Goal: Navigation & Orientation: Find specific page/section

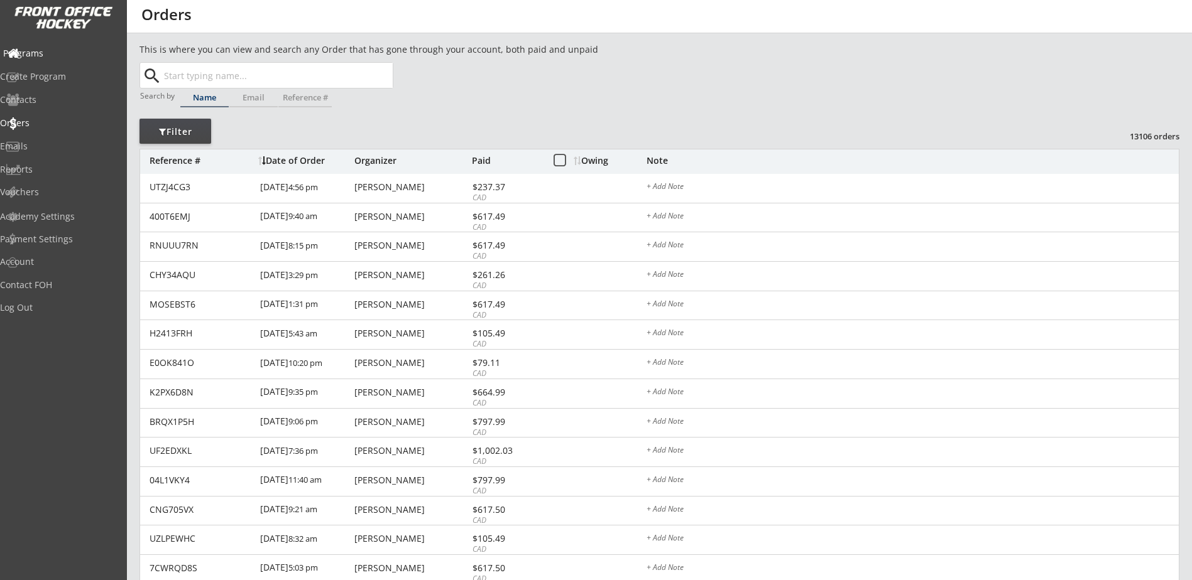
click at [65, 54] on div "Programs" at bounding box center [59, 53] width 113 height 9
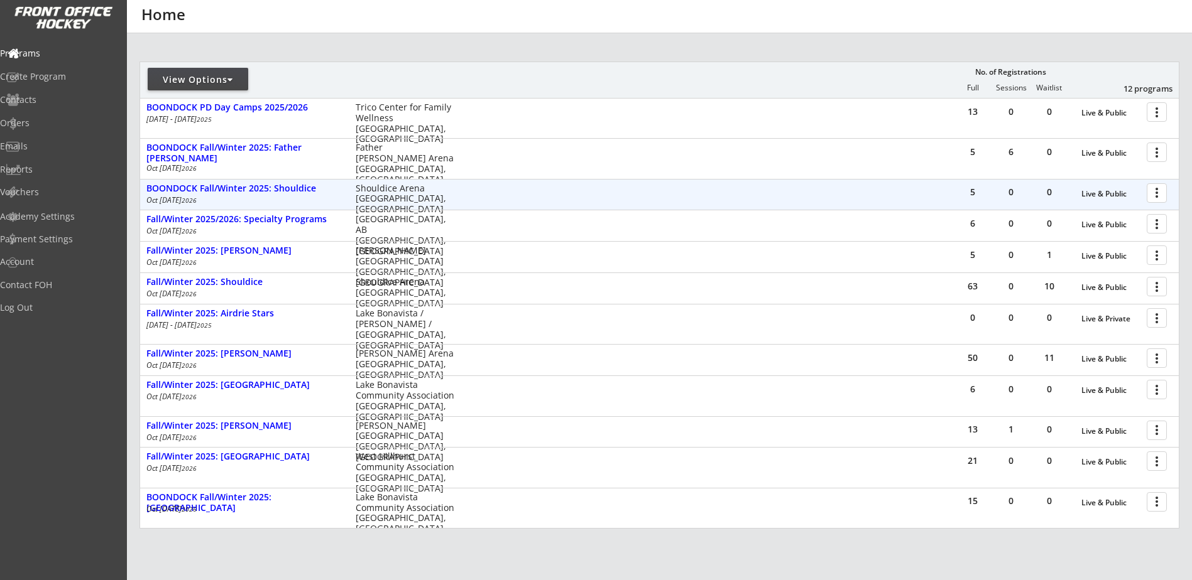
scroll to position [147, 0]
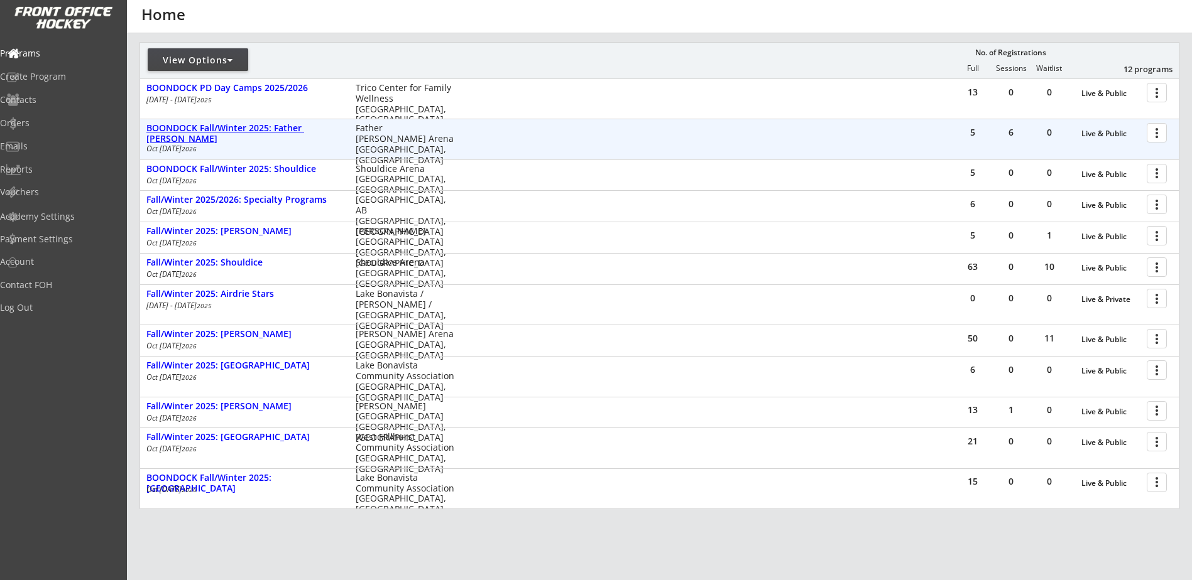
click at [276, 131] on div "BOONDOCK Fall/Winter 2025: Father [PERSON_NAME]" at bounding box center [244, 133] width 196 height 21
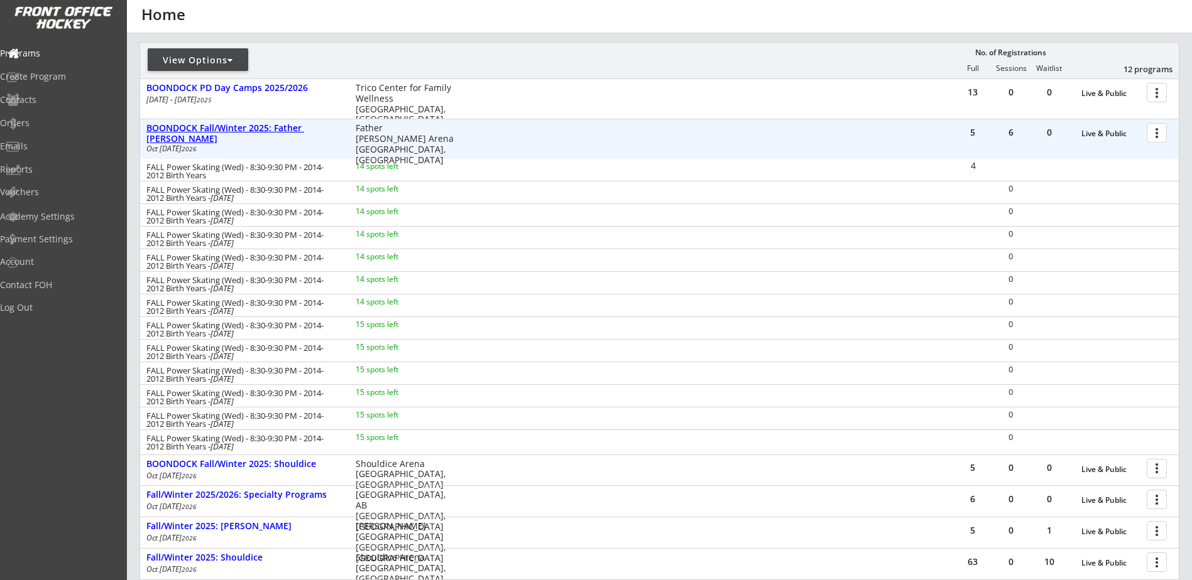
click at [276, 131] on div "BOONDOCK Fall/Winter 2025: Father [PERSON_NAME]" at bounding box center [244, 133] width 196 height 21
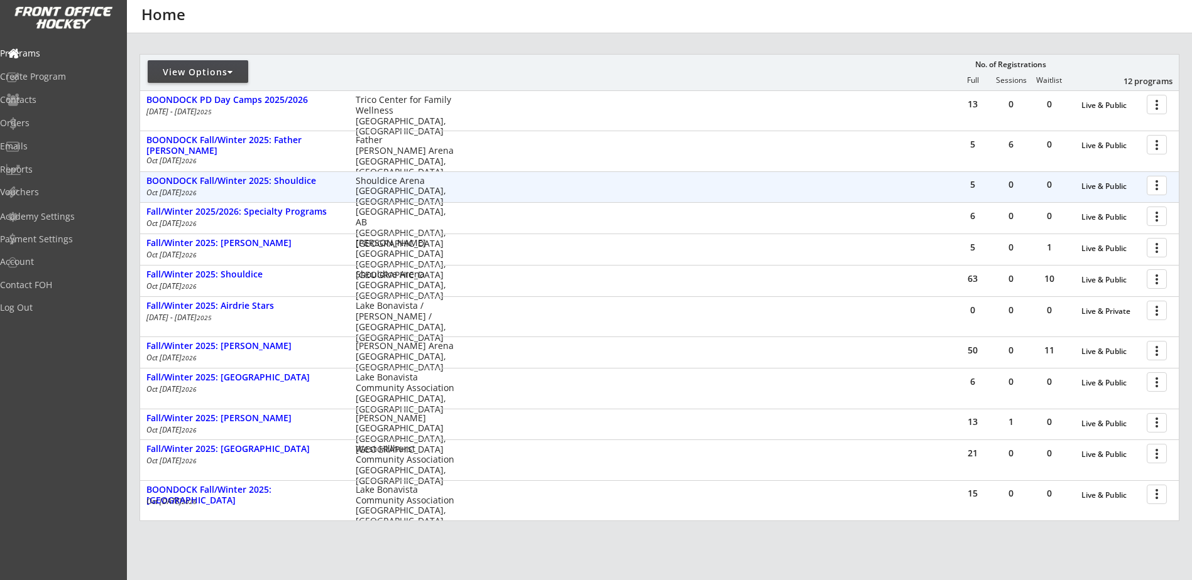
scroll to position [147, 0]
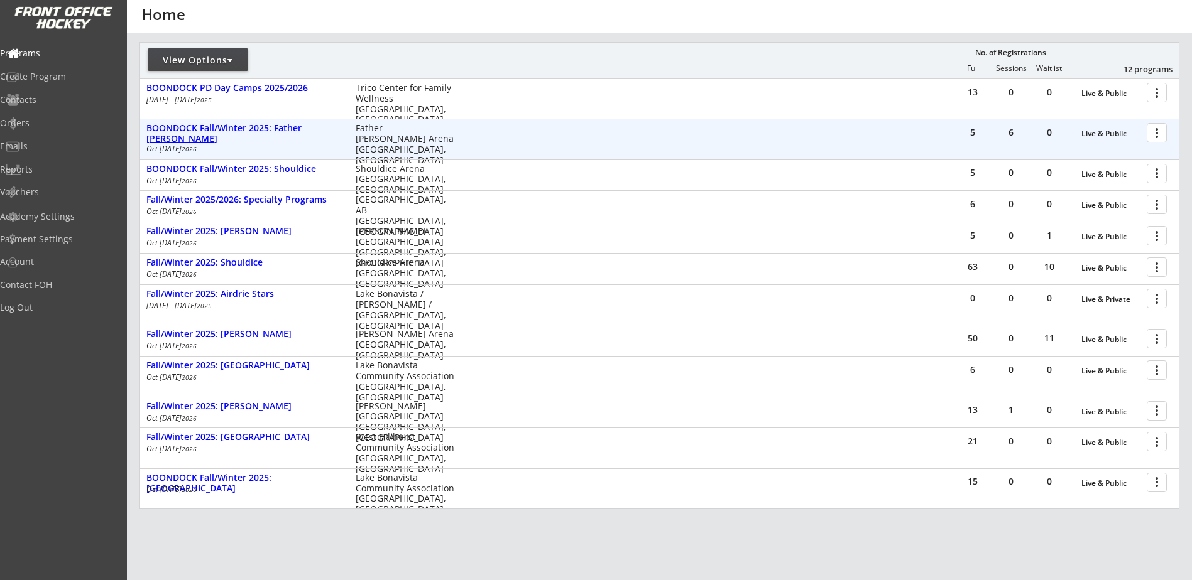
click at [295, 125] on div "BOONDOCK Fall/Winter 2025: Father [PERSON_NAME]" at bounding box center [244, 133] width 196 height 21
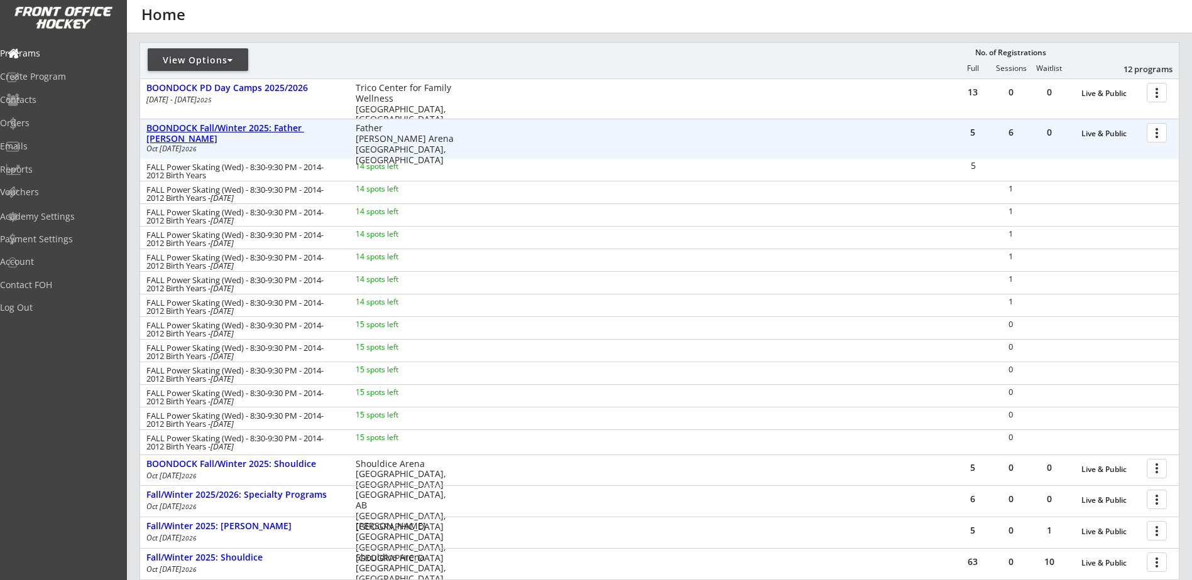
click at [295, 125] on div "BOONDOCK Fall/Winter 2025: Father [PERSON_NAME]" at bounding box center [244, 133] width 196 height 21
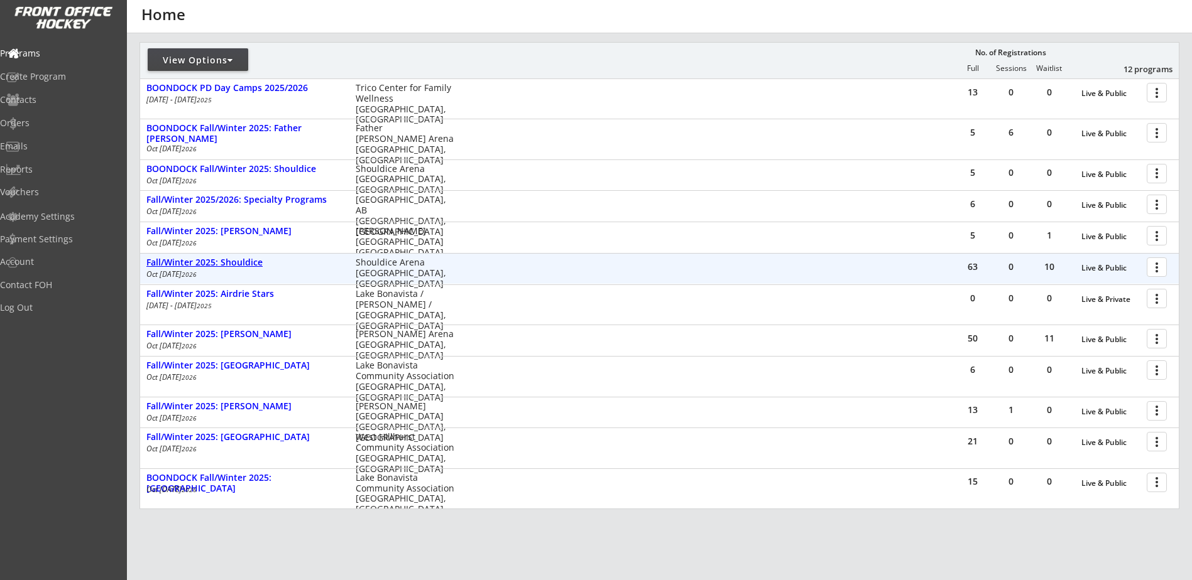
click at [249, 261] on div "Fall/Winter 2025: Shouldice" at bounding box center [244, 263] width 196 height 11
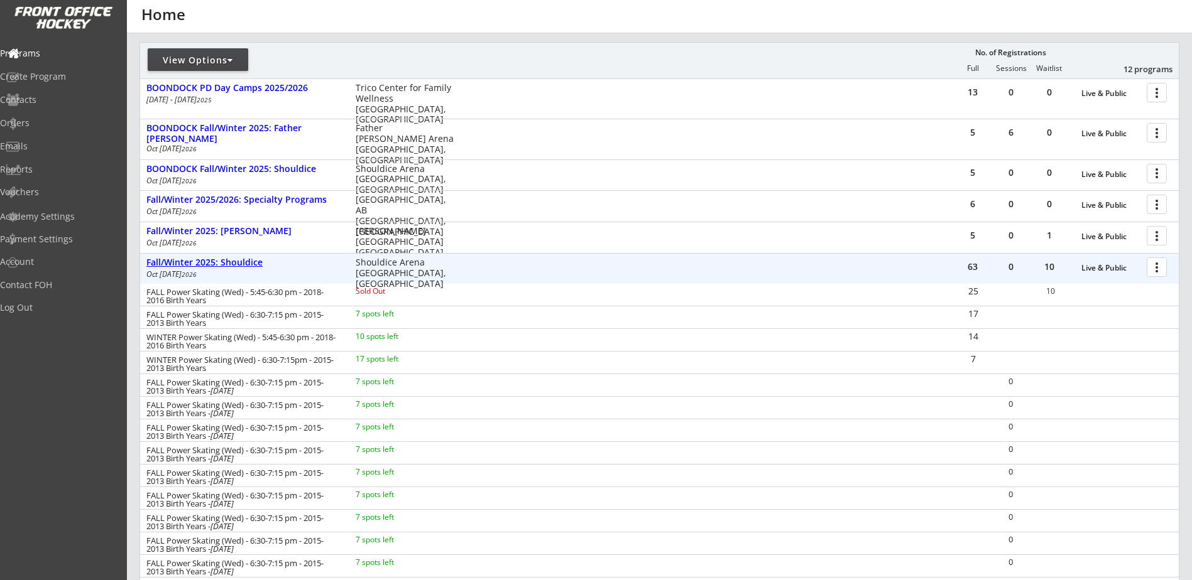
click at [249, 261] on div "Fall/Winter 2025: Shouldice" at bounding box center [244, 263] width 196 height 11
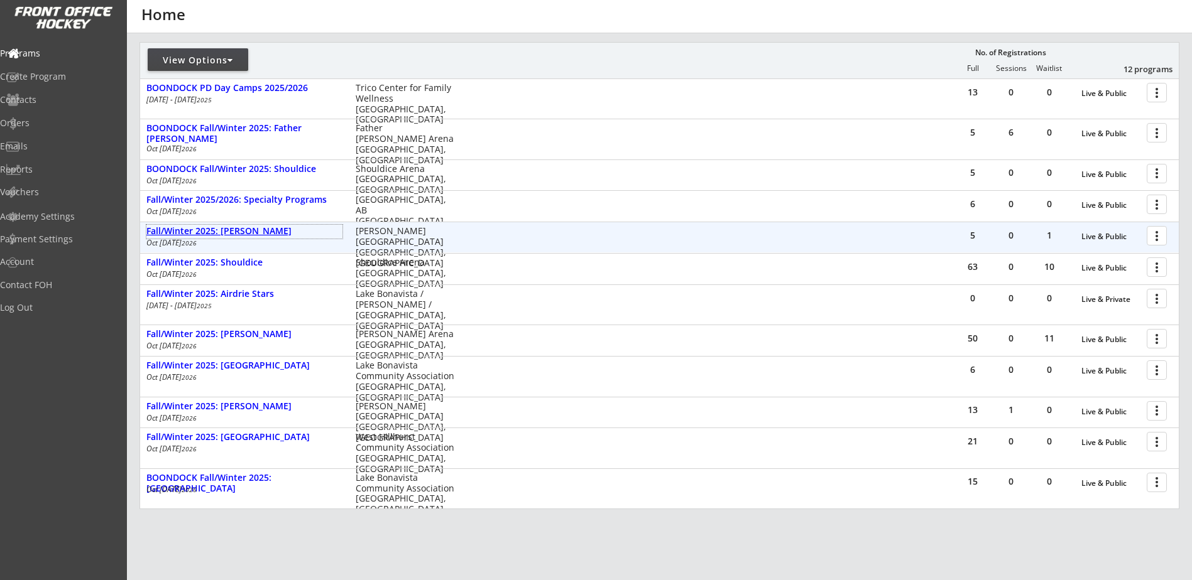
click at [251, 231] on div "Fall/Winter 2025: [PERSON_NAME]" at bounding box center [244, 231] width 196 height 11
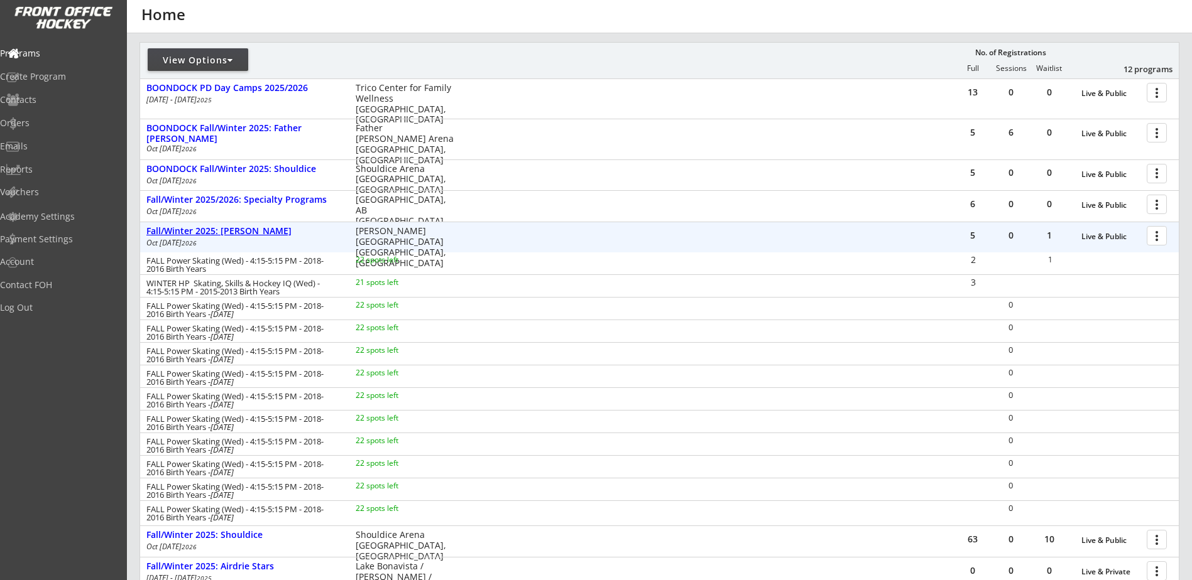
click at [251, 231] on div "Fall/Winter 2025: [PERSON_NAME]" at bounding box center [244, 231] width 196 height 11
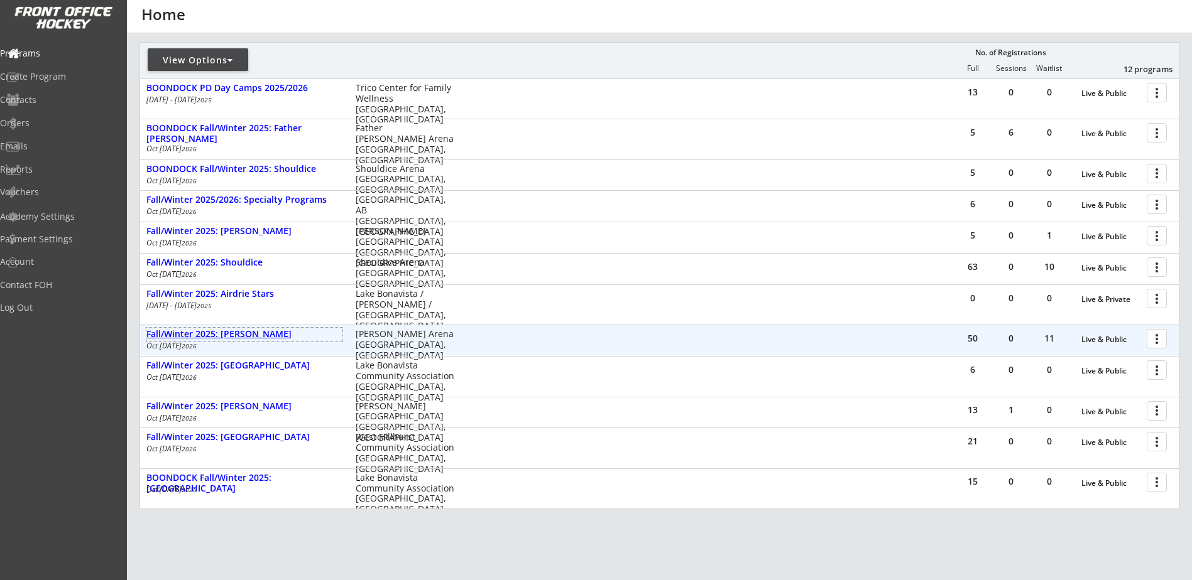
click at [227, 332] on div "Fall/Winter 2025: [PERSON_NAME]" at bounding box center [244, 334] width 196 height 11
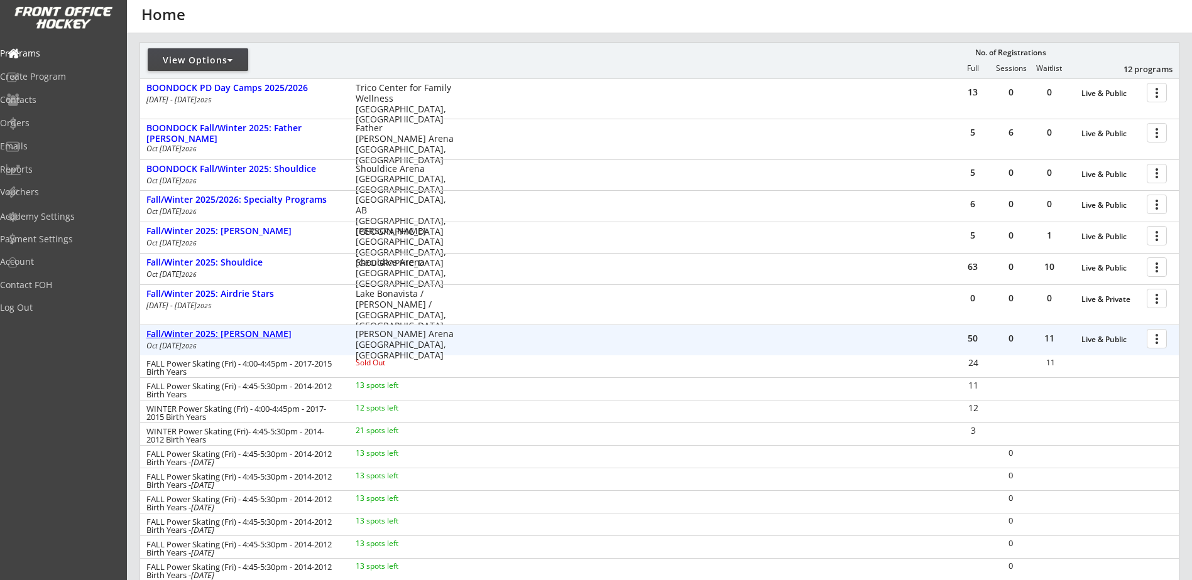
click at [227, 332] on div "Fall/Winter 2025: [PERSON_NAME]" at bounding box center [244, 334] width 196 height 11
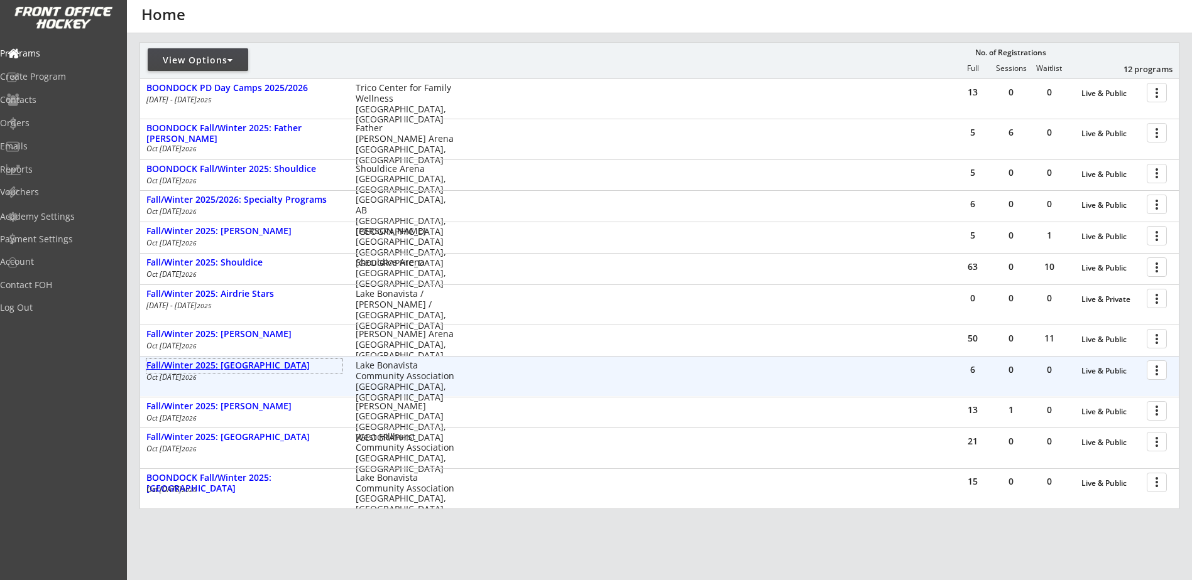
click at [265, 365] on div "Fall/Winter 2025: [GEOGRAPHIC_DATA]" at bounding box center [244, 366] width 196 height 11
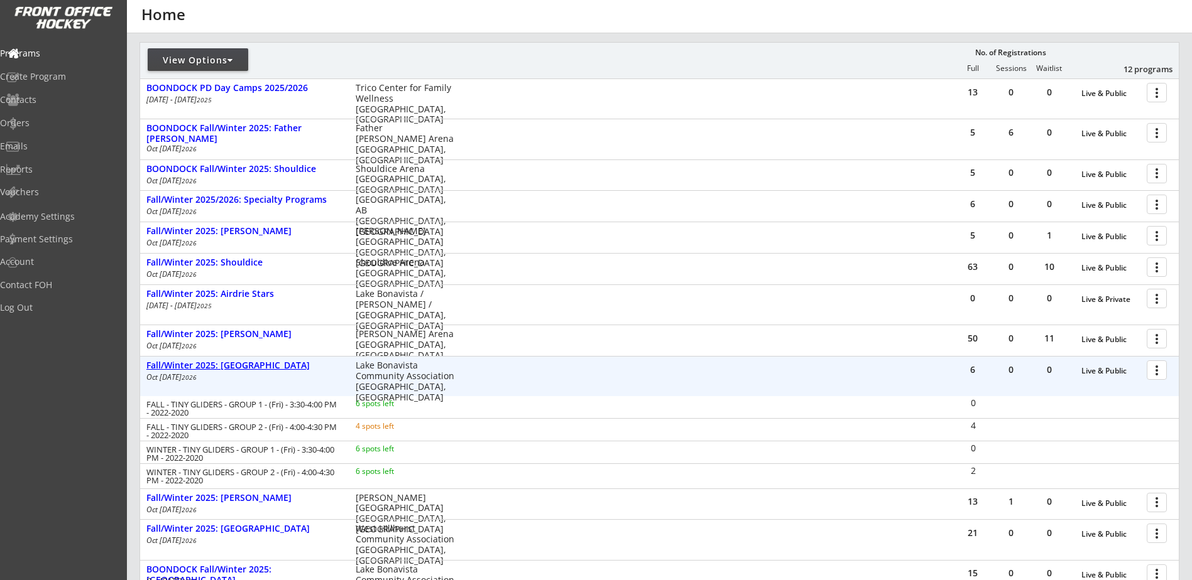
click at [265, 365] on div "Fall/Winter 2025: [GEOGRAPHIC_DATA]" at bounding box center [244, 366] width 196 height 11
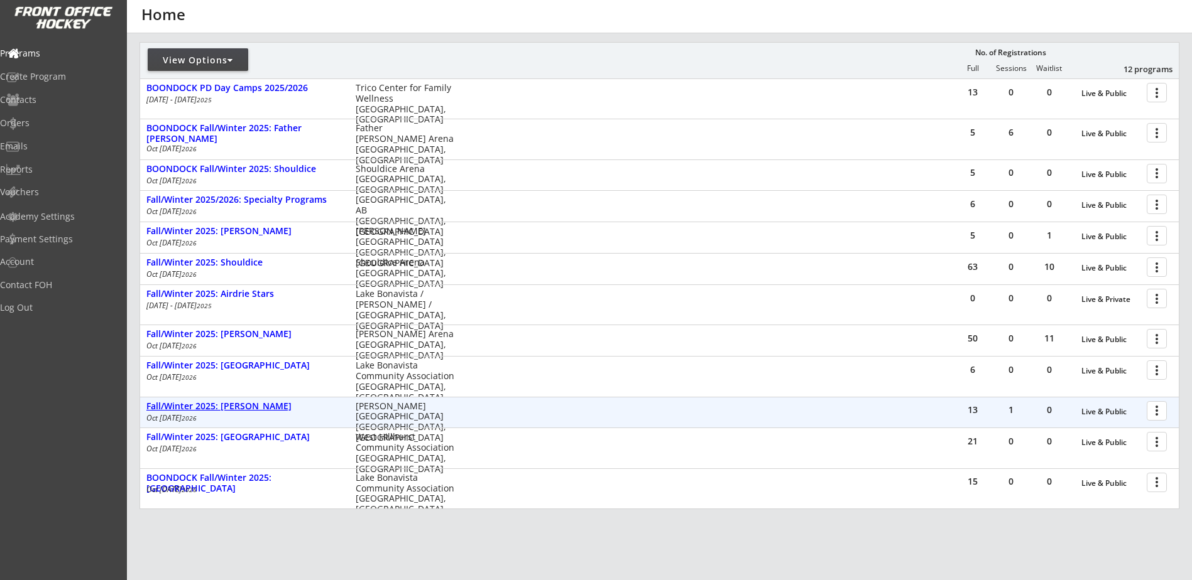
click at [260, 408] on div "Fall/Winter 2025: [PERSON_NAME]" at bounding box center [244, 406] width 196 height 11
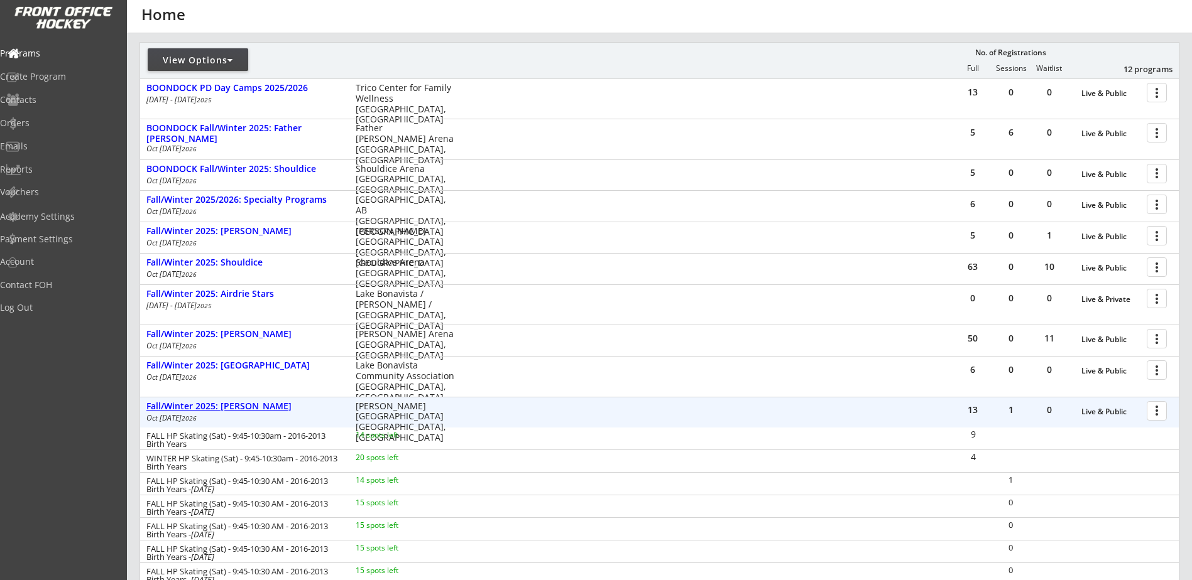
click at [260, 409] on div "Fall/Winter 2025: [PERSON_NAME]" at bounding box center [244, 406] width 196 height 11
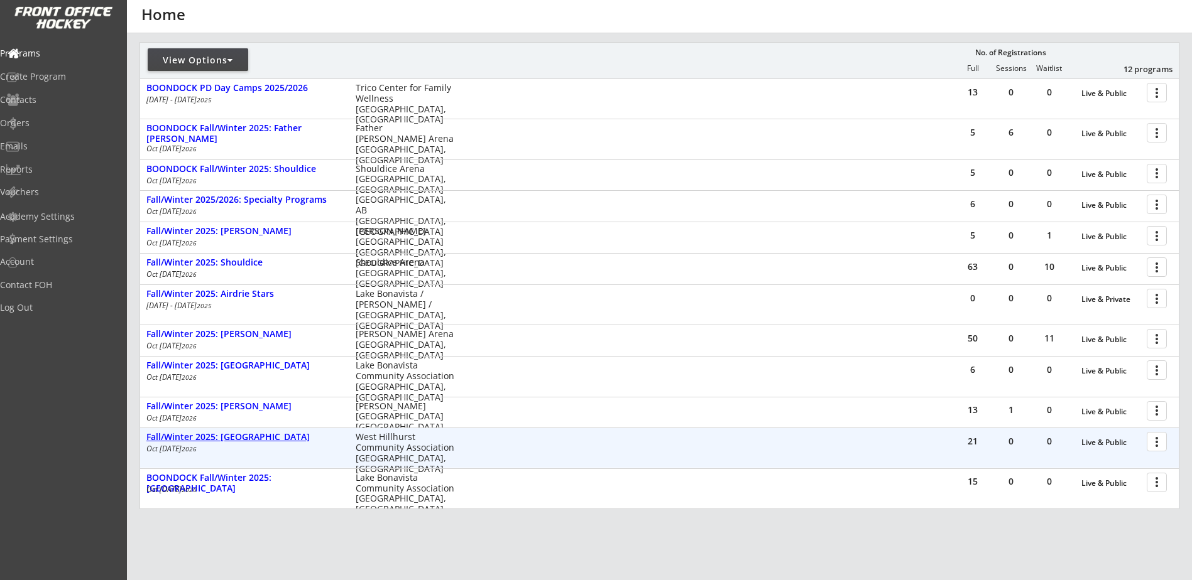
click at [254, 437] on div "Fall/Winter 2025: [GEOGRAPHIC_DATA]" at bounding box center [244, 437] width 196 height 11
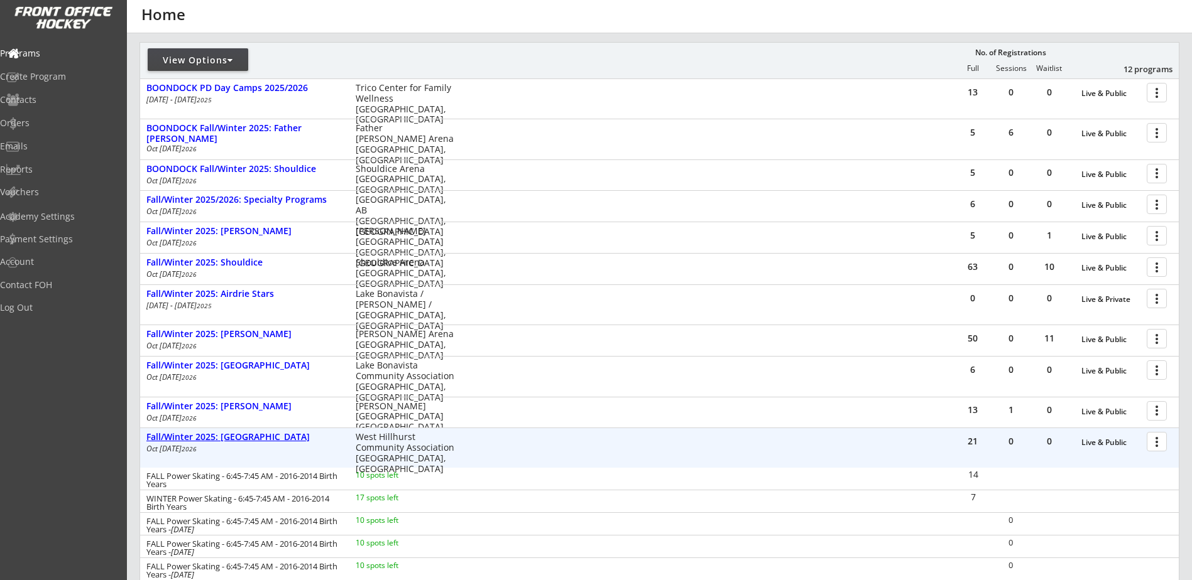
click at [254, 437] on div "Fall/Winter 2025: [GEOGRAPHIC_DATA]" at bounding box center [244, 437] width 196 height 11
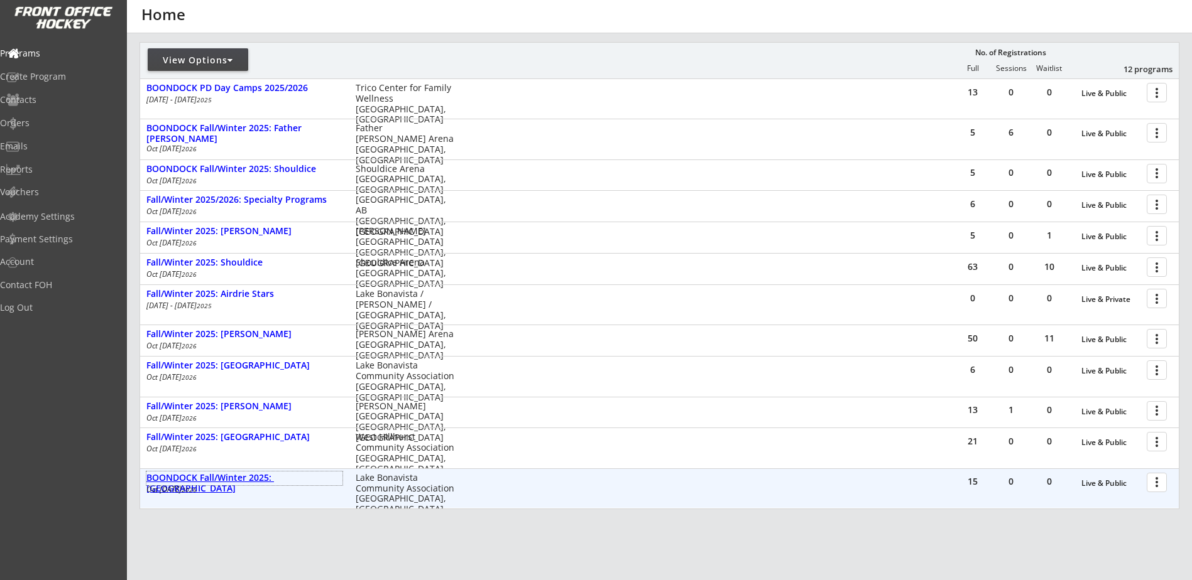
click at [249, 482] on div "BOONDOCK Fall/Winter 2025: [GEOGRAPHIC_DATA]" at bounding box center [244, 483] width 196 height 21
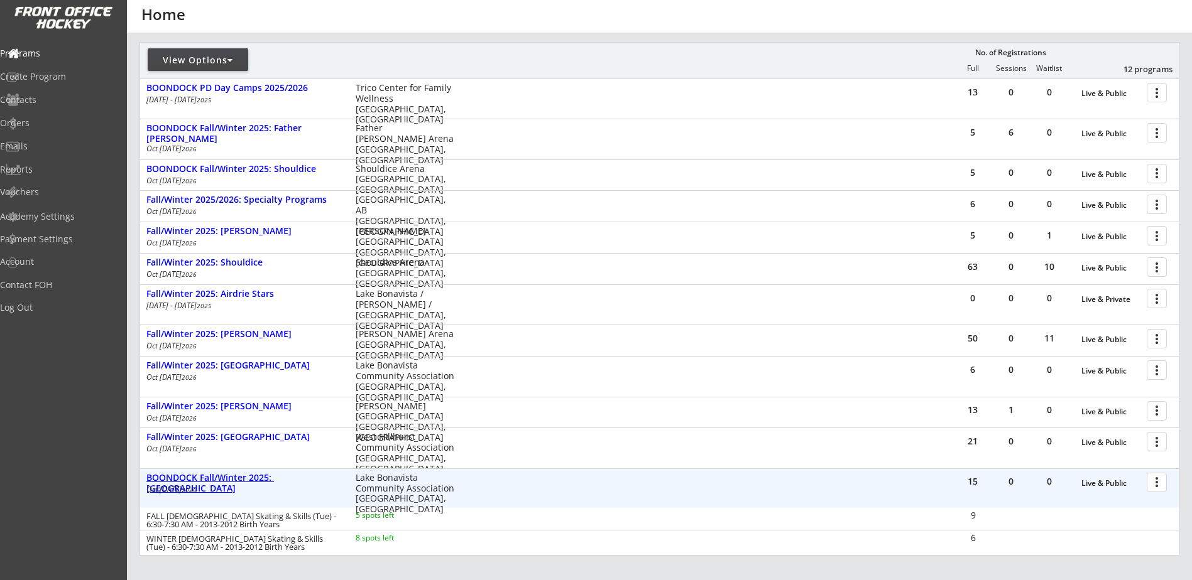
click at [249, 482] on div "BOONDOCK Fall/Winter 2025: [GEOGRAPHIC_DATA]" at bounding box center [244, 483] width 196 height 21
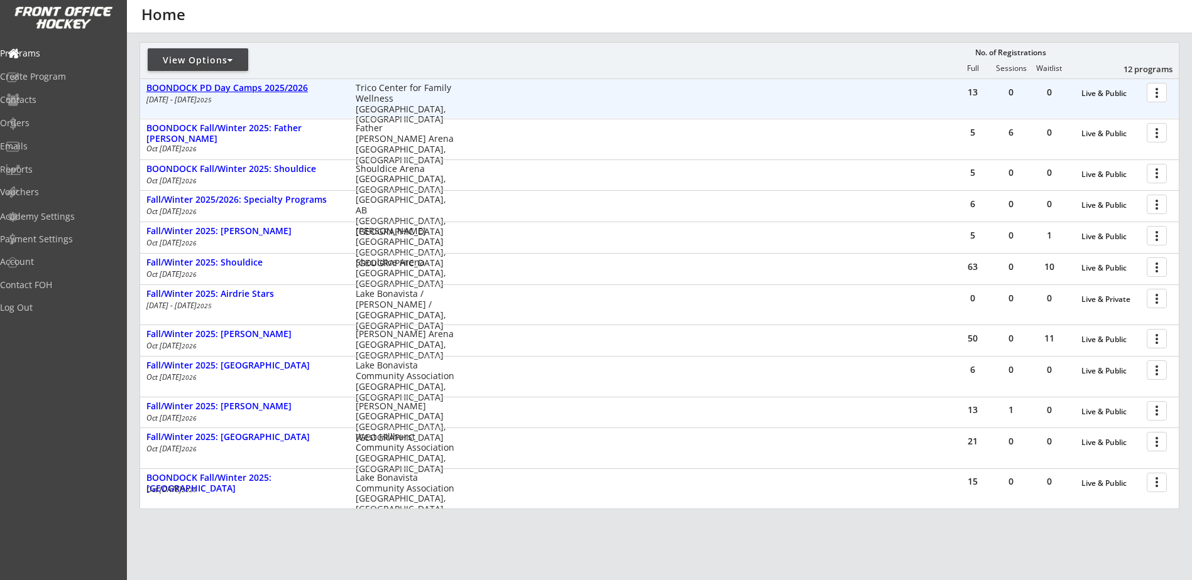
click at [266, 90] on div "BOONDOCK PD Day Camps 2025/2026" at bounding box center [244, 88] width 196 height 11
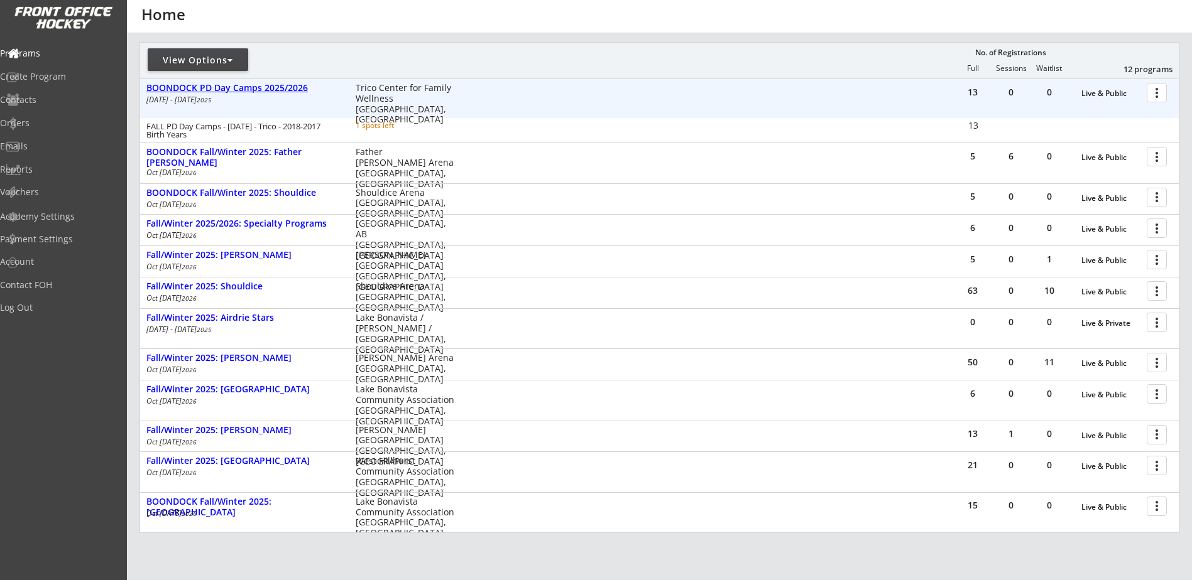
click at [266, 90] on div "BOONDOCK PD Day Camps 2025/2026" at bounding box center [244, 88] width 196 height 11
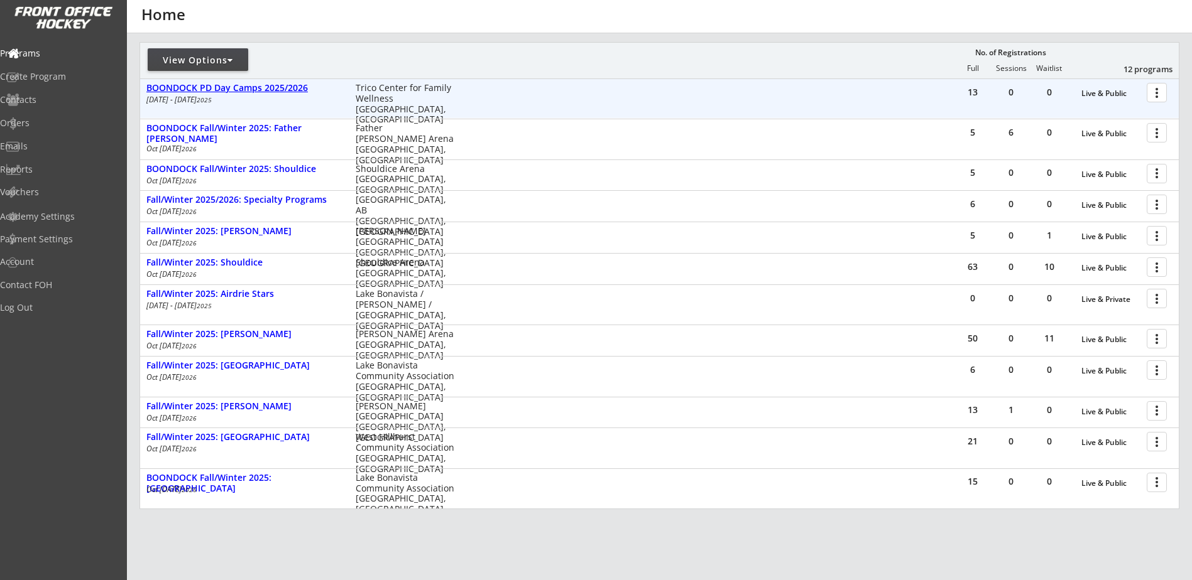
click at [266, 84] on div "BOONDOCK PD Day Camps 2025/2026" at bounding box center [244, 88] width 196 height 11
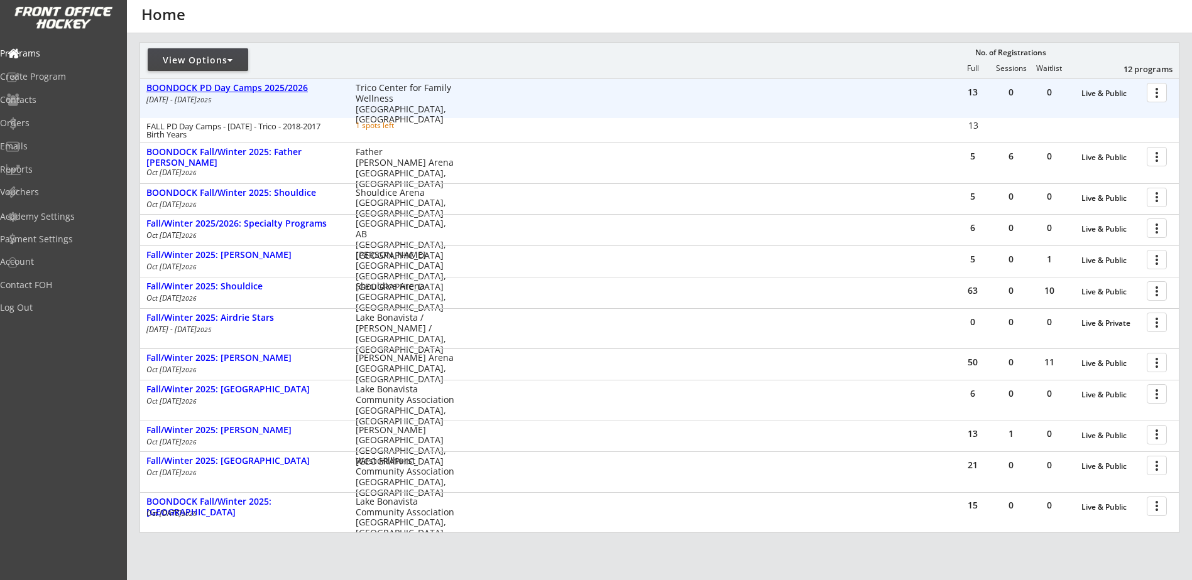
click at [265, 85] on div "BOONDOCK PD Day Camps 2025/2026" at bounding box center [244, 88] width 196 height 11
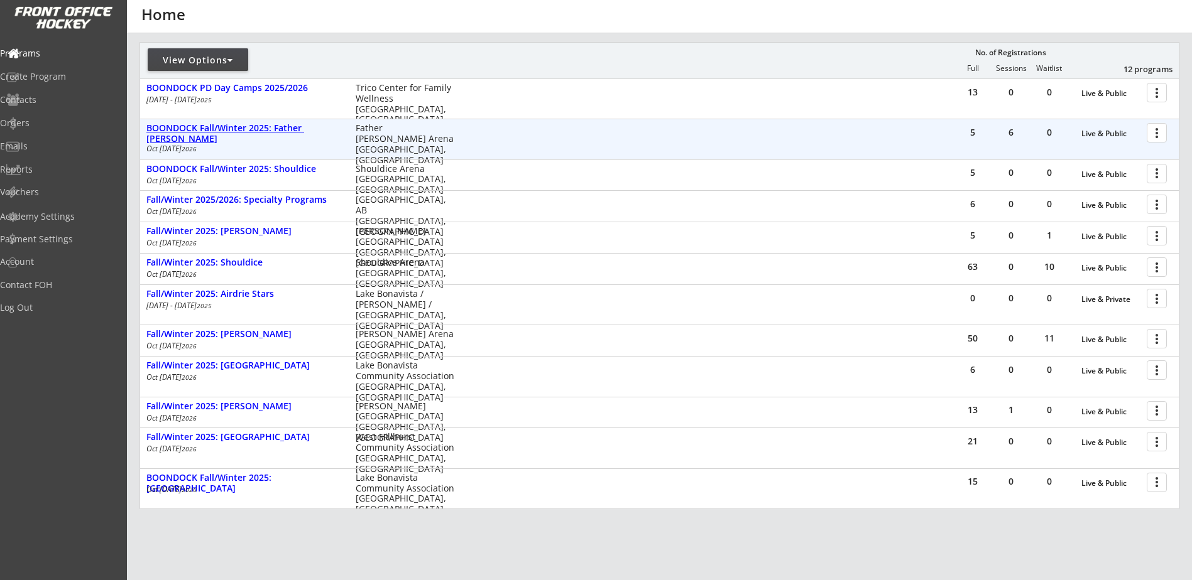
click at [246, 129] on div "BOONDOCK Fall/Winter 2025: Father [PERSON_NAME]" at bounding box center [244, 133] width 196 height 21
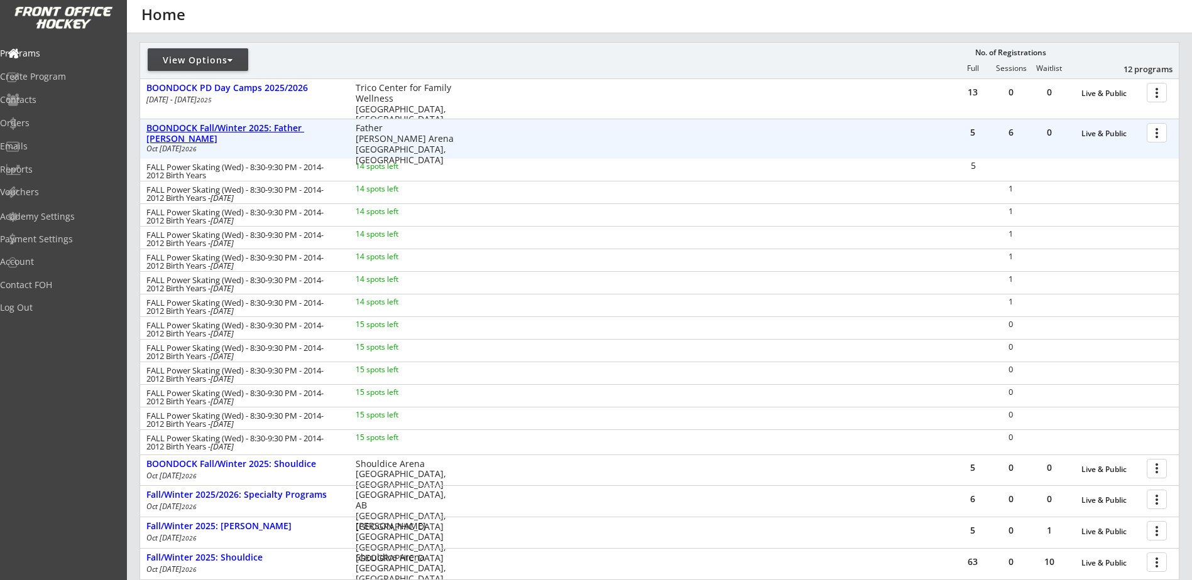
click at [246, 129] on div "BOONDOCK Fall/Winter 2025: Father [PERSON_NAME]" at bounding box center [244, 133] width 196 height 21
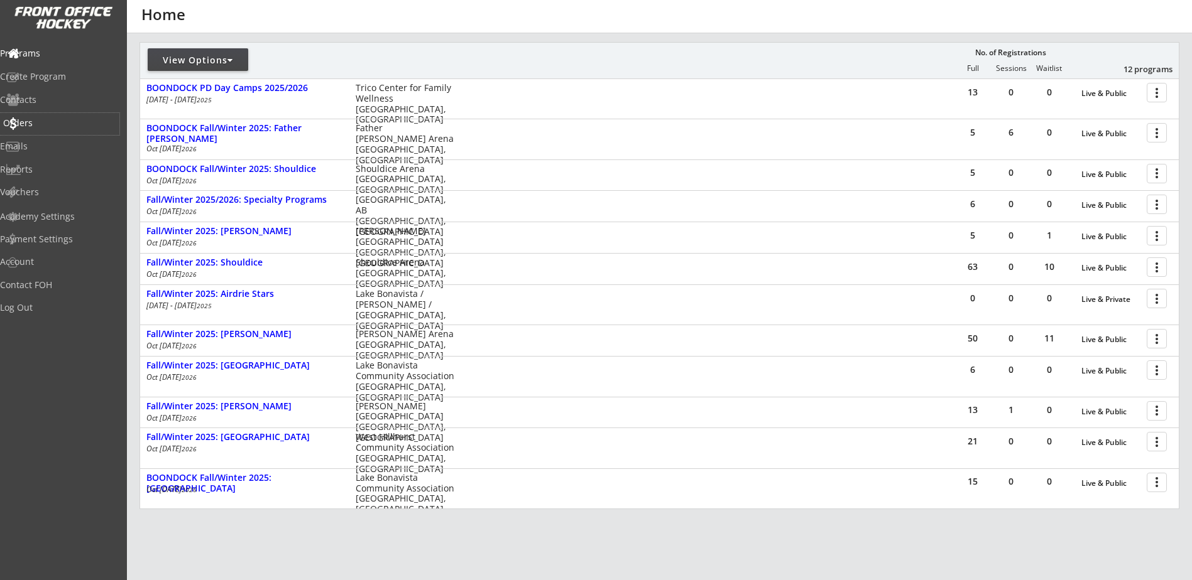
click at [42, 124] on div "Orders" at bounding box center [59, 123] width 113 height 9
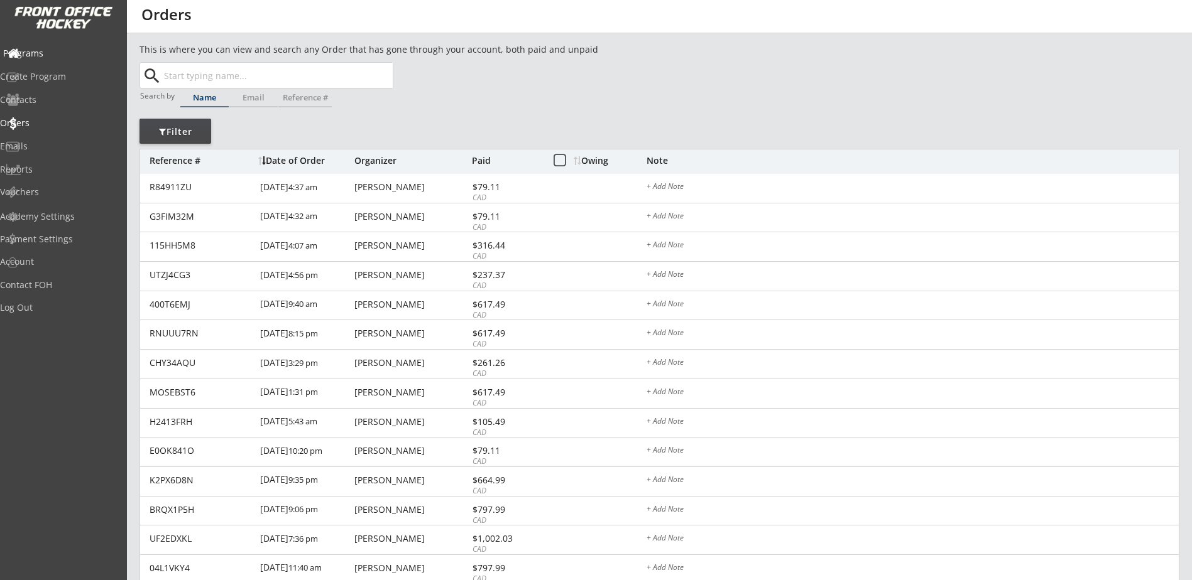
click at [50, 55] on div "Programs" at bounding box center [59, 53] width 113 height 9
